Goal: Task Accomplishment & Management: Complete application form

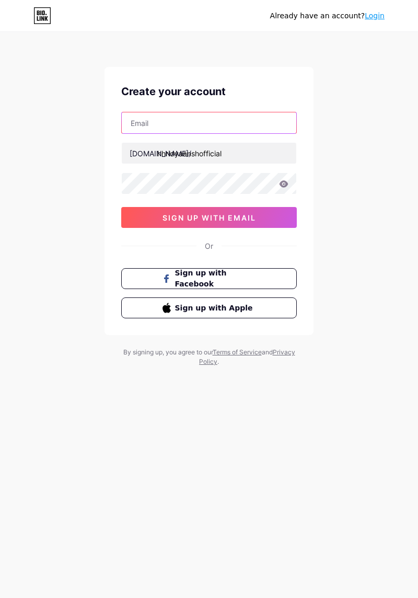
click at [164, 121] on input "text" at bounding box center [209, 122] width 175 height 21
type input "[EMAIL_ADDRESS][DOMAIN_NAME]"
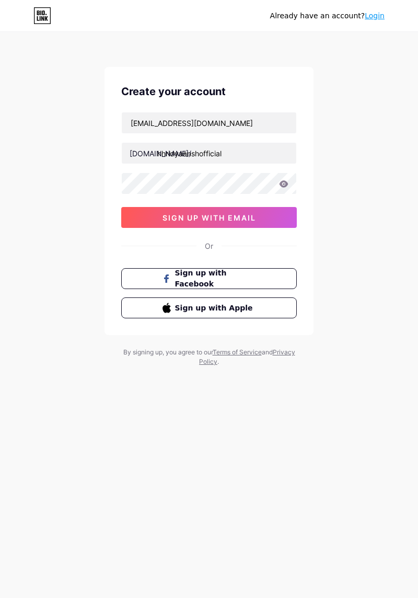
click at [285, 183] on icon at bounding box center [284, 183] width 9 height 7
click at [282, 180] on icon at bounding box center [283, 183] width 9 height 7
click at [280, 180] on icon at bounding box center [283, 183] width 9 height 7
click at [282, 180] on icon at bounding box center [283, 183] width 9 height 7
click at [283, 180] on icon at bounding box center [284, 183] width 9 height 7
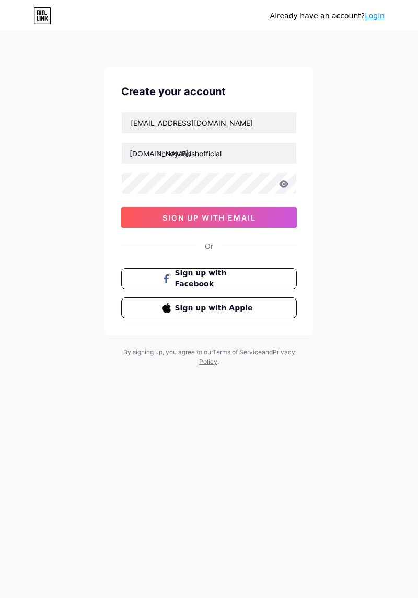
click at [285, 180] on icon at bounding box center [283, 183] width 9 height 7
click at [282, 181] on icon at bounding box center [284, 183] width 9 height 7
click at [283, 181] on icon at bounding box center [284, 183] width 9 height 7
click at [282, 180] on icon at bounding box center [283, 183] width 9 height 7
click at [284, 181] on icon at bounding box center [284, 183] width 9 height 7
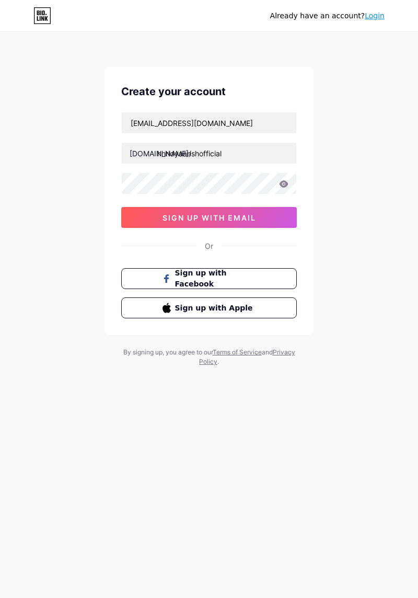
click at [283, 180] on icon at bounding box center [283, 183] width 9 height 7
click at [219, 210] on button "sign up with email" at bounding box center [209, 217] width 176 height 21
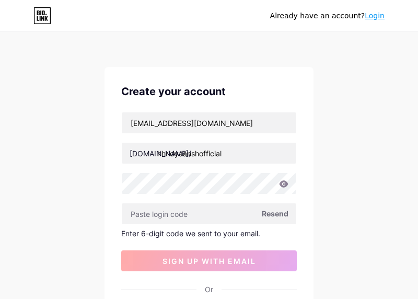
click at [275, 212] on span "Resend" at bounding box center [275, 213] width 27 height 11
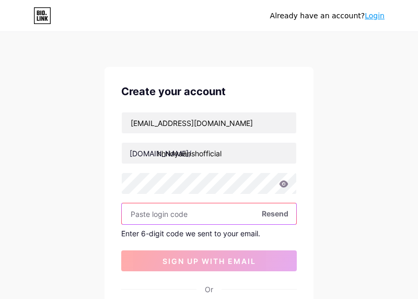
click at [190, 208] on input "text" at bounding box center [209, 213] width 175 height 21
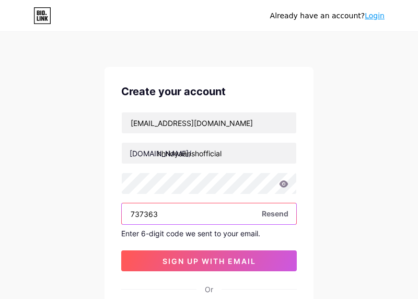
type input "737363"
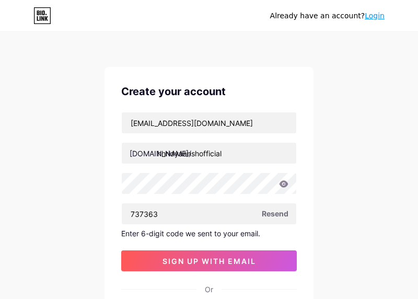
click at [217, 257] on span "sign up with email" at bounding box center [210, 261] width 94 height 9
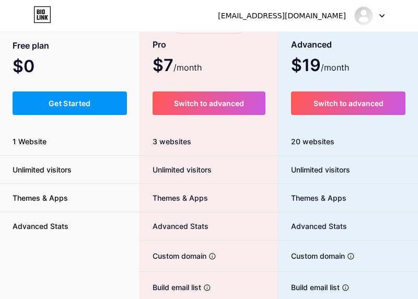
scroll to position [75, 0]
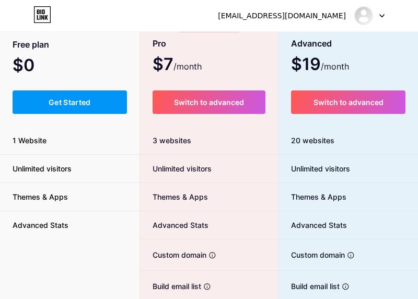
click at [99, 253] on div "Free plan $0 /month Get Started 1 Website Unlimited visitors Themes & Apps Adva…" at bounding box center [70, 211] width 140 height 369
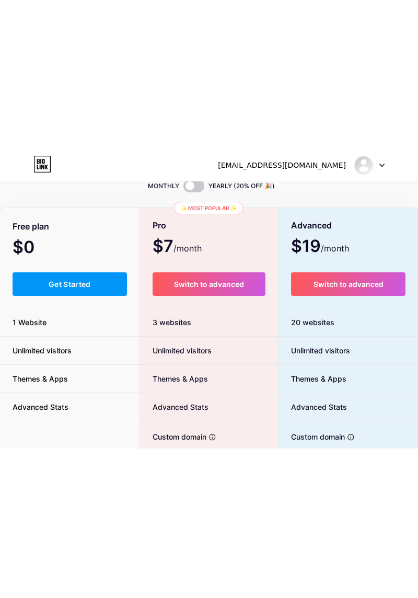
scroll to position [0, 0]
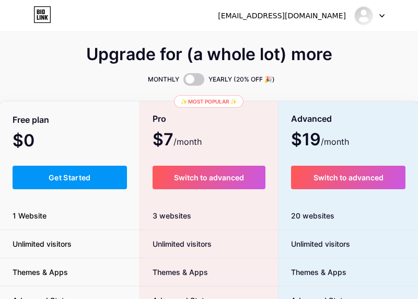
click at [196, 77] on span at bounding box center [193, 79] width 21 height 13
click at [183, 82] on input "checkbox" at bounding box center [183, 82] width 0 height 0
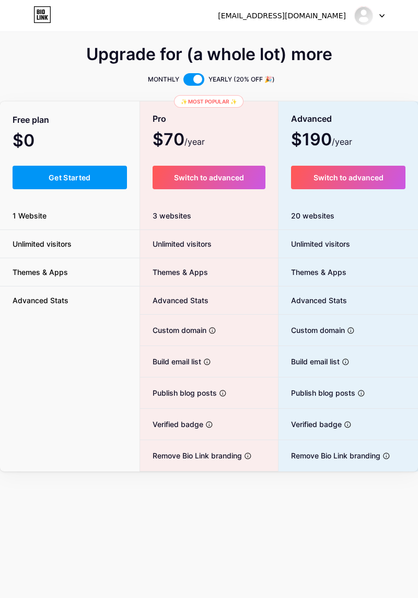
click at [380, 15] on icon at bounding box center [381, 16] width 5 height 4
click at [301, 42] on link "Dashboard" at bounding box center [319, 43] width 130 height 28
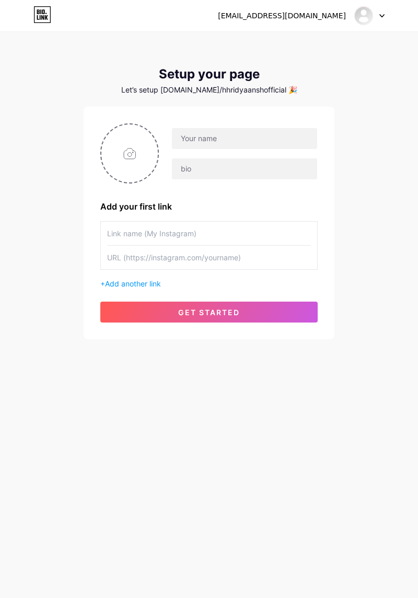
click at [367, 9] on img at bounding box center [364, 16] width 20 height 20
